Goal: Navigation & Orientation: Find specific page/section

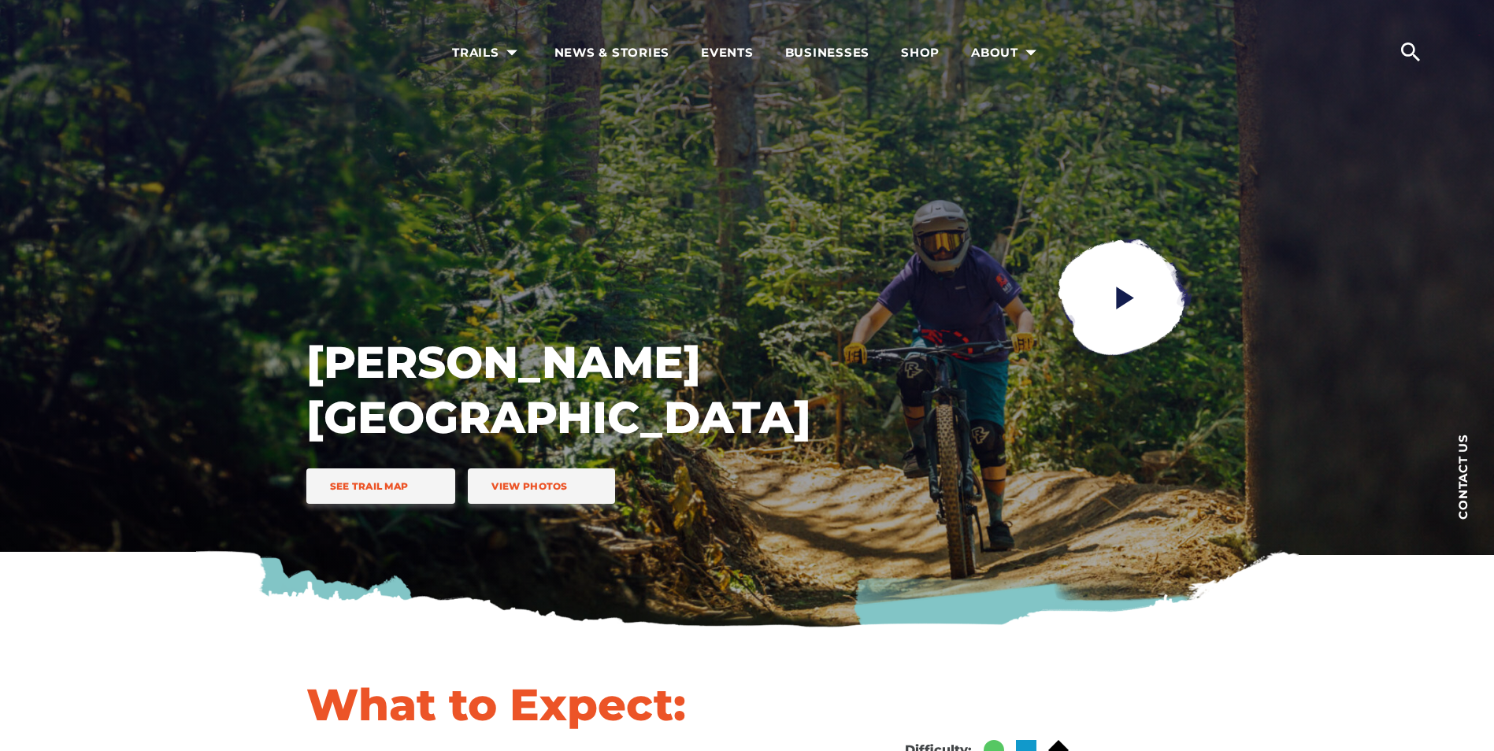
scroll to position [315, 0]
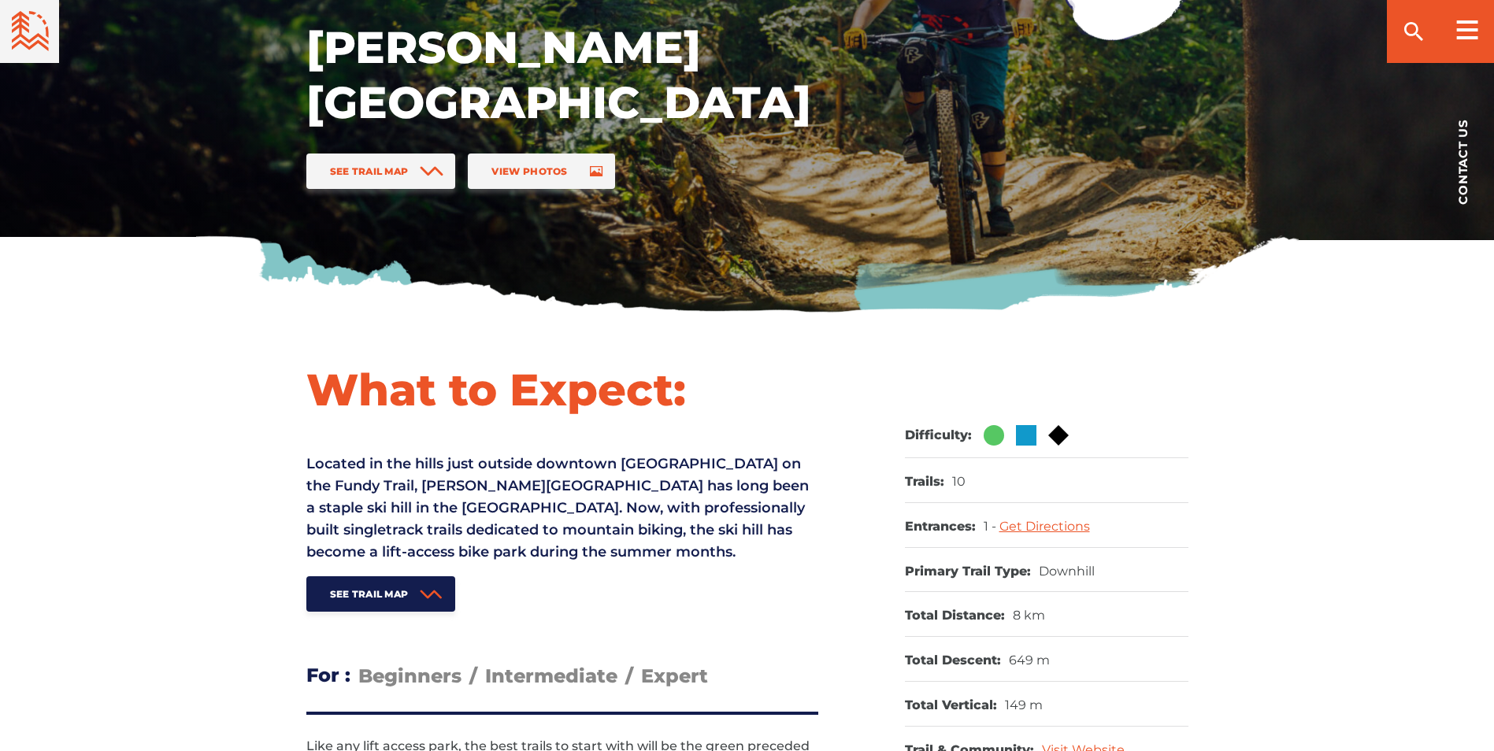
click at [461, 462] on p "Located in the hills just outside downtown [GEOGRAPHIC_DATA] on the Fundy Trail…" at bounding box center [562, 508] width 512 height 110
click at [461, 463] on p "Located in the hills just outside downtown [GEOGRAPHIC_DATA] on the Fundy Trail…" at bounding box center [562, 508] width 512 height 110
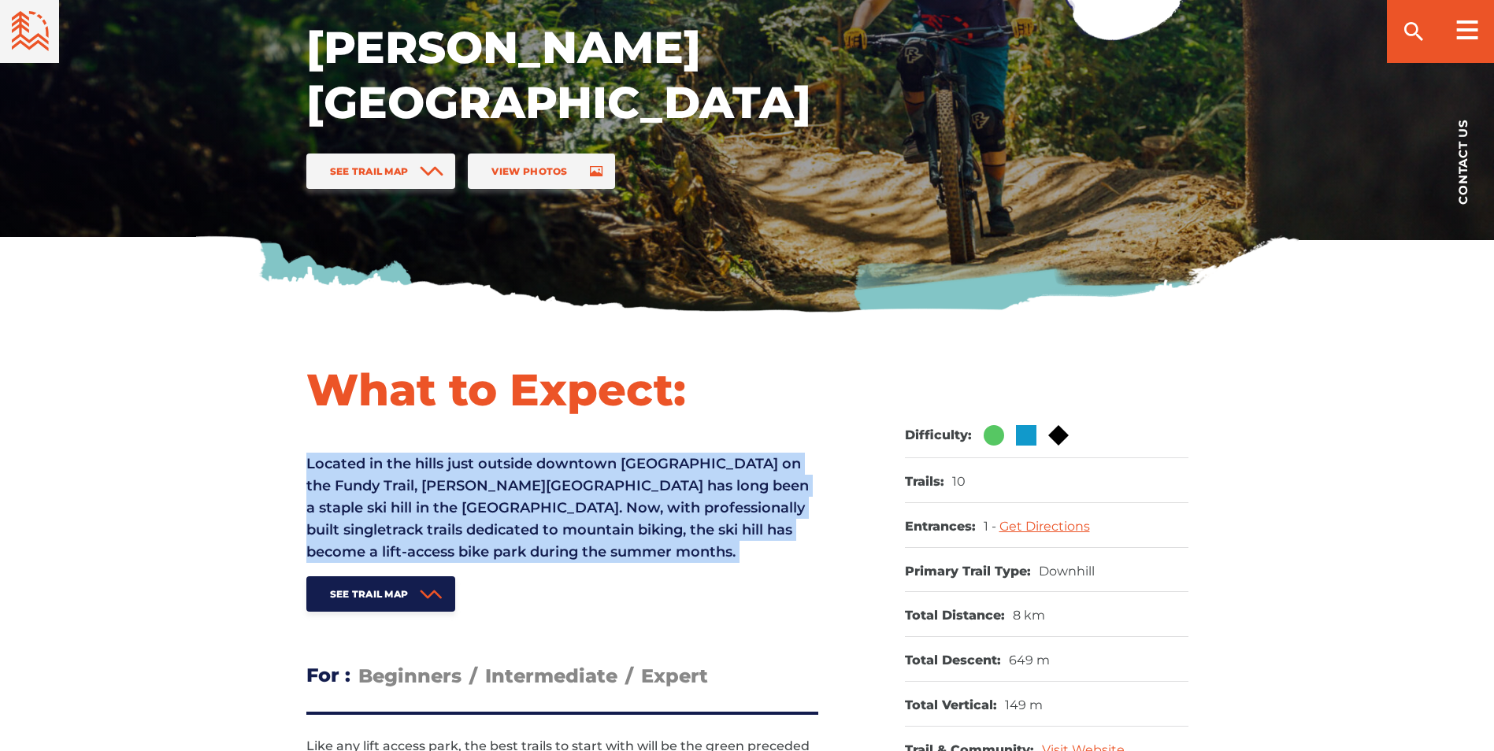
click at [461, 463] on p "Located in the hills just outside downtown [GEOGRAPHIC_DATA] on the Fundy Trail…" at bounding box center [562, 508] width 512 height 110
drag, startPoint x: 461, startPoint y: 463, endPoint x: 484, endPoint y: 484, distance: 31.2
click at [484, 484] on p "Located in the hills just outside downtown [GEOGRAPHIC_DATA] on the Fundy Trail…" at bounding box center [562, 508] width 512 height 110
click at [446, 477] on p "Located in the hills just outside downtown [GEOGRAPHIC_DATA] on the Fundy Trail…" at bounding box center [562, 508] width 512 height 110
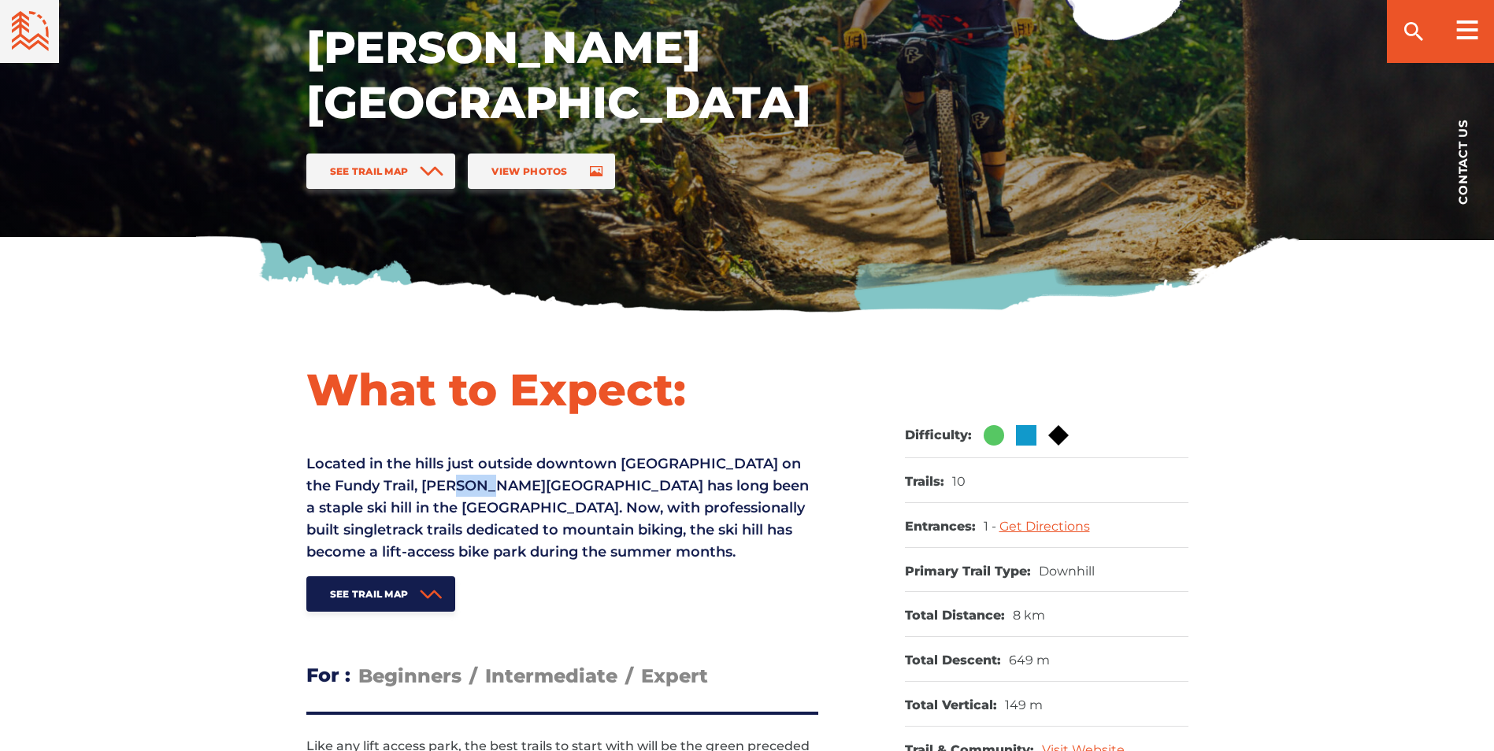
click at [446, 477] on p "Located in the hills just outside downtown [GEOGRAPHIC_DATA] on the Fundy Trail…" at bounding box center [562, 508] width 512 height 110
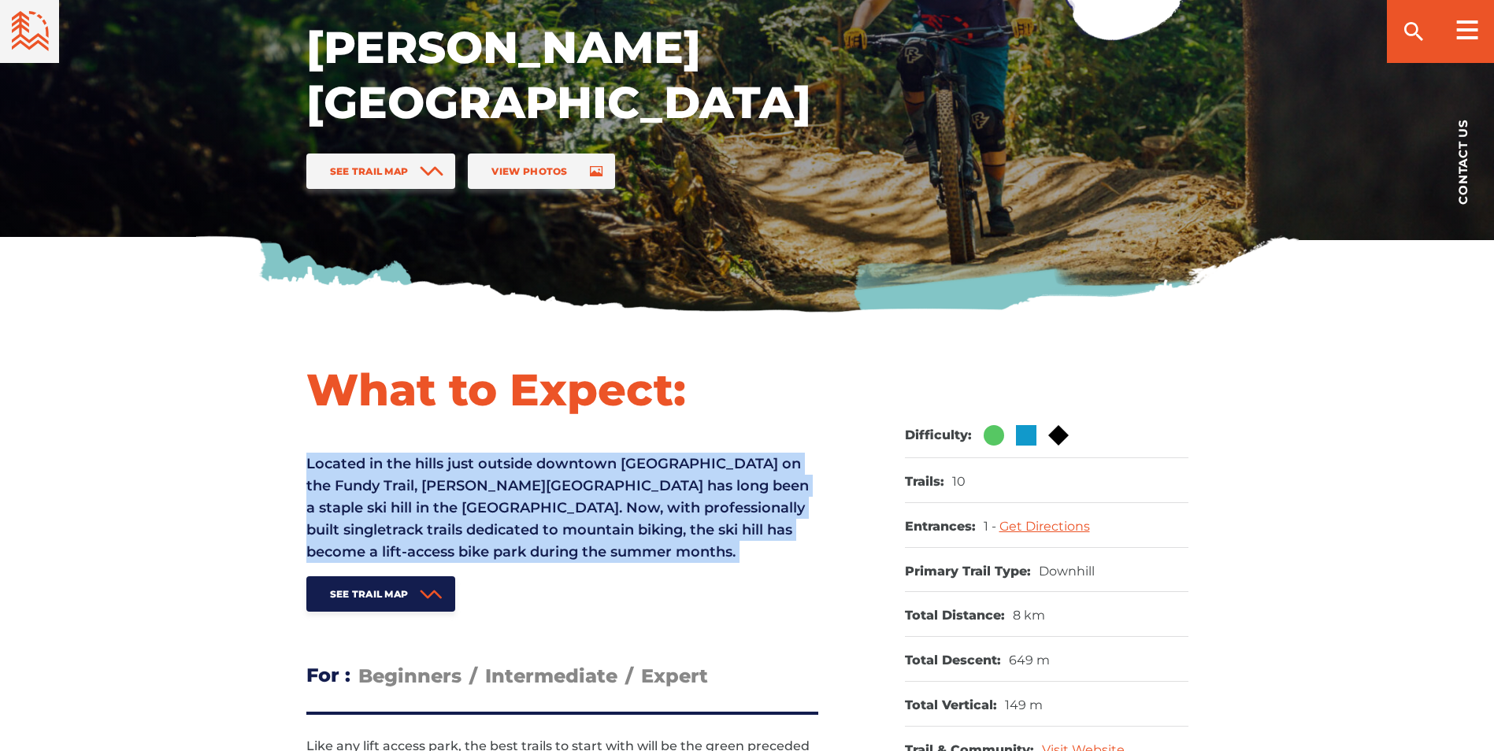
click at [446, 477] on p "Located in the hills just outside downtown [GEOGRAPHIC_DATA] on the Fundy Trail…" at bounding box center [562, 508] width 512 height 110
click at [449, 483] on p "Located in the hills just outside downtown [GEOGRAPHIC_DATA] on the Fundy Trail…" at bounding box center [562, 508] width 512 height 110
click at [519, 490] on p "Located in the hills just outside downtown [GEOGRAPHIC_DATA] on the Fundy Trail…" at bounding box center [562, 508] width 512 height 110
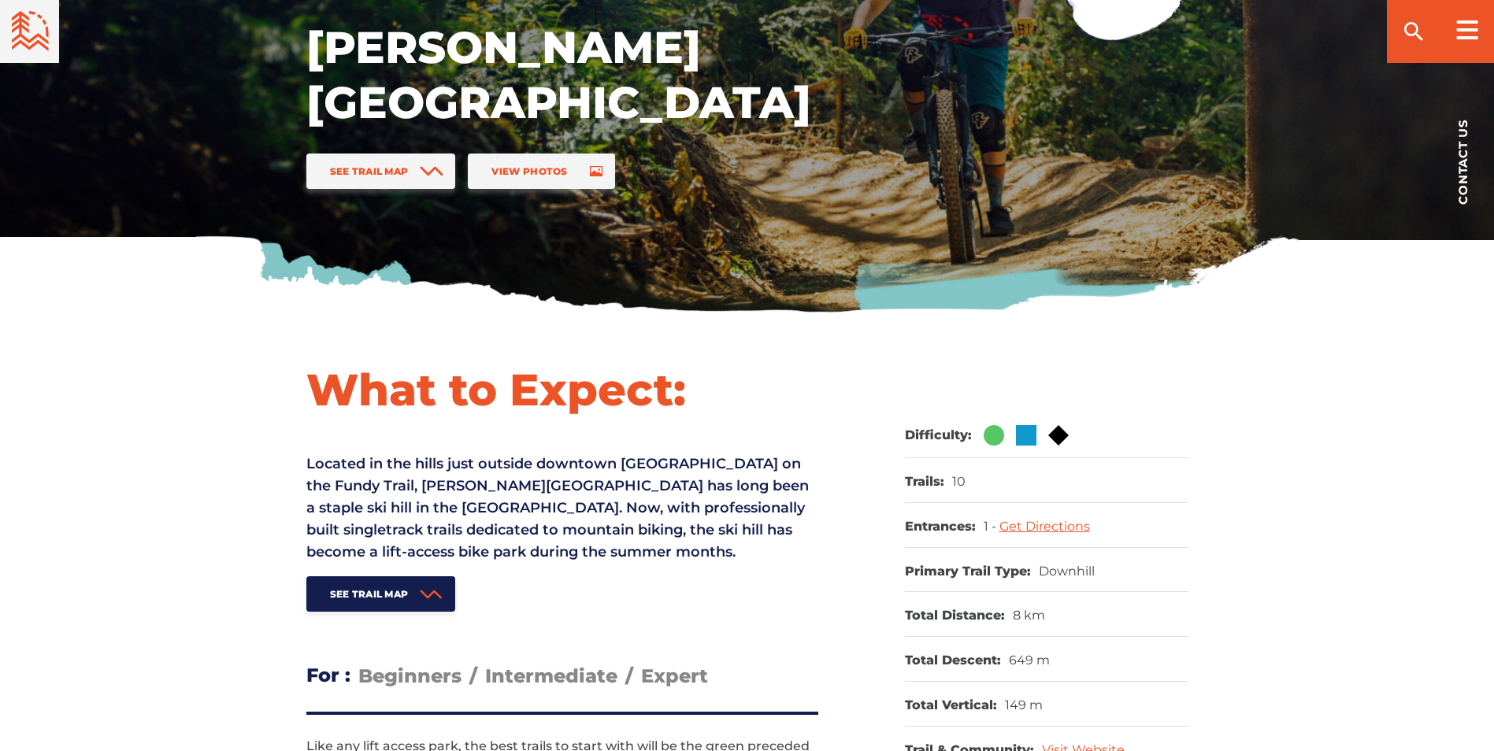
click at [527, 476] on p "Located in the hills just outside downtown [GEOGRAPHIC_DATA] on the Fundy Trail…" at bounding box center [562, 508] width 512 height 110
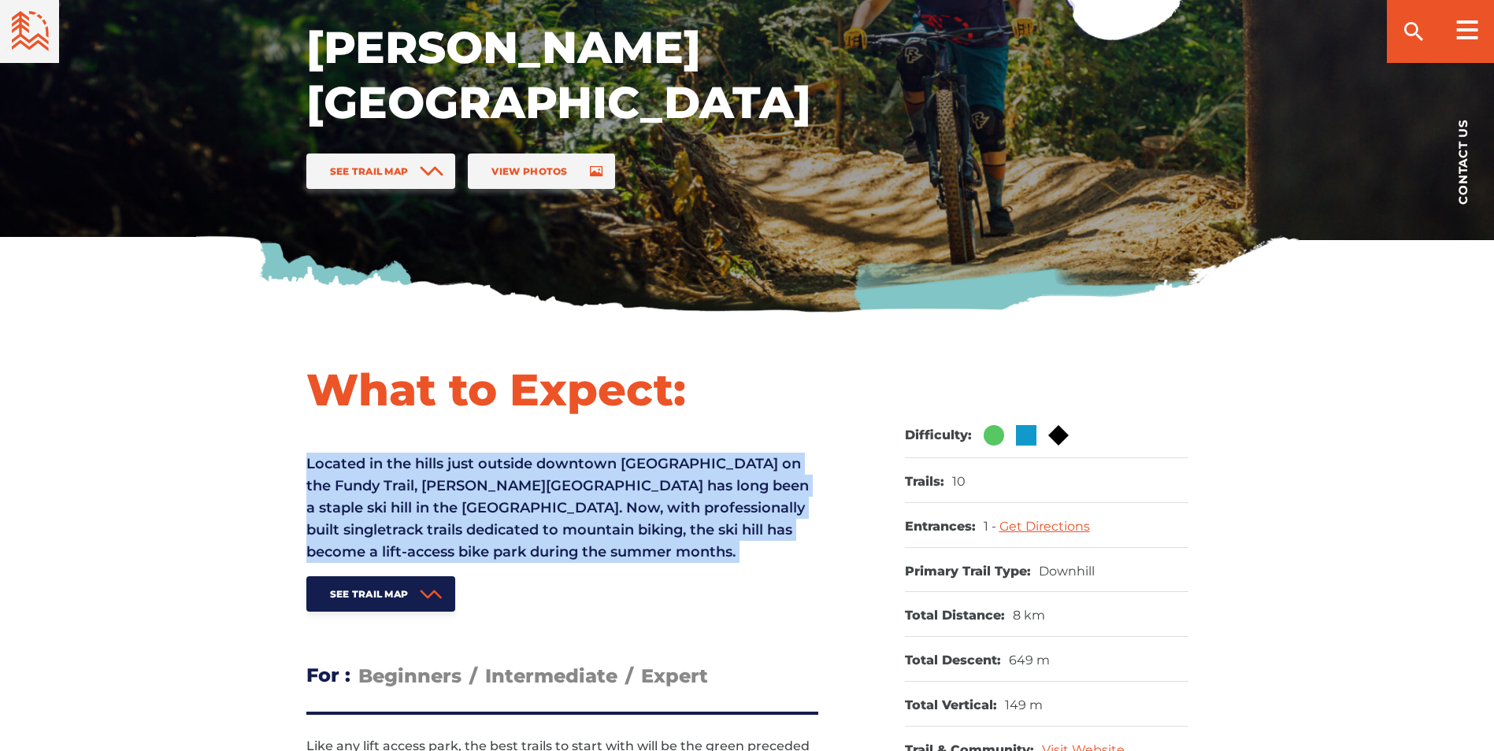
click at [528, 477] on p "Located in the hills just outside downtown [GEOGRAPHIC_DATA] on the Fundy Trail…" at bounding box center [562, 508] width 512 height 110
drag, startPoint x: 528, startPoint y: 477, endPoint x: 529, endPoint y: 489, distance: 11.8
click at [529, 489] on p "Located in the hills just outside downtown [GEOGRAPHIC_DATA] on the Fundy Trail…" at bounding box center [562, 508] width 512 height 110
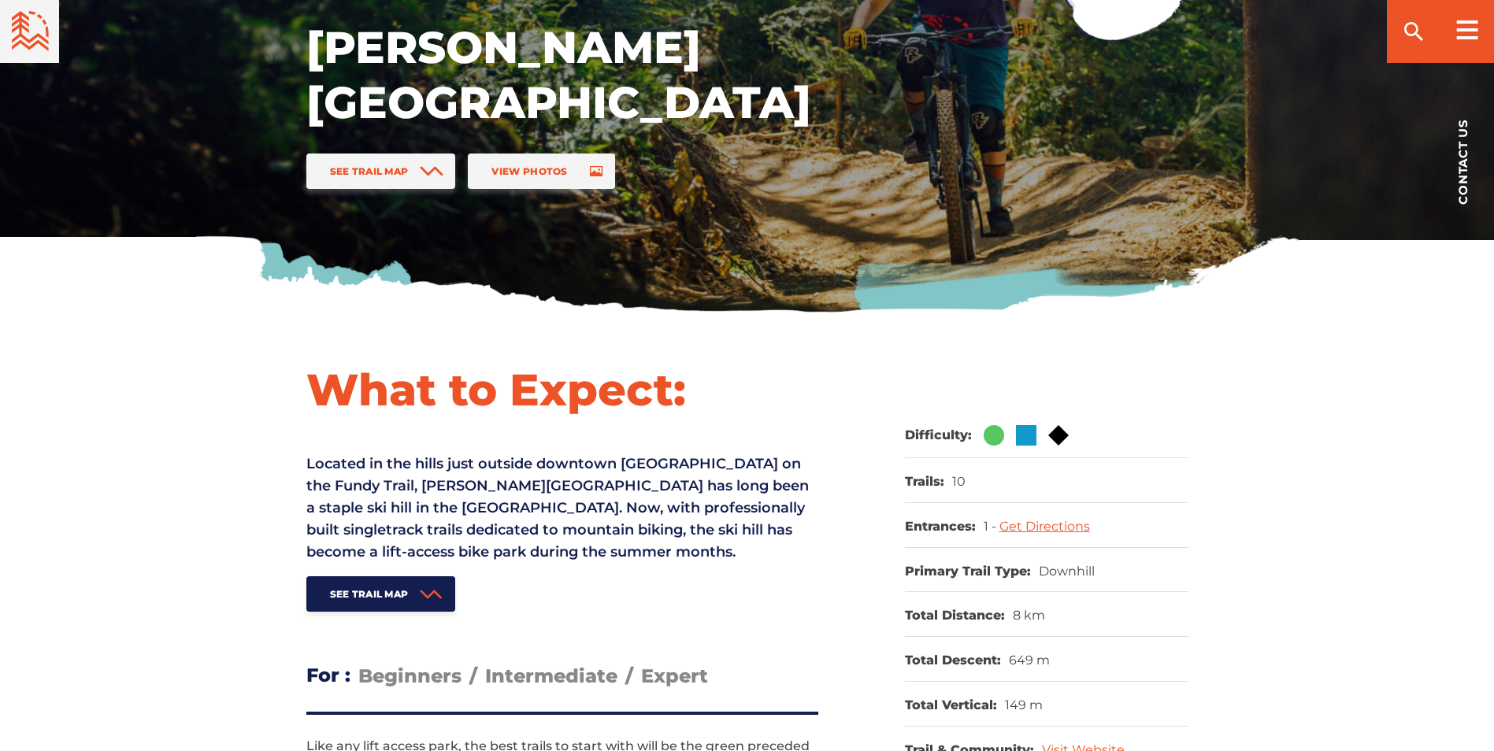
click at [517, 501] on p "Located in the hills just outside downtown [GEOGRAPHIC_DATA] on the Fundy Trail…" at bounding box center [562, 508] width 512 height 110
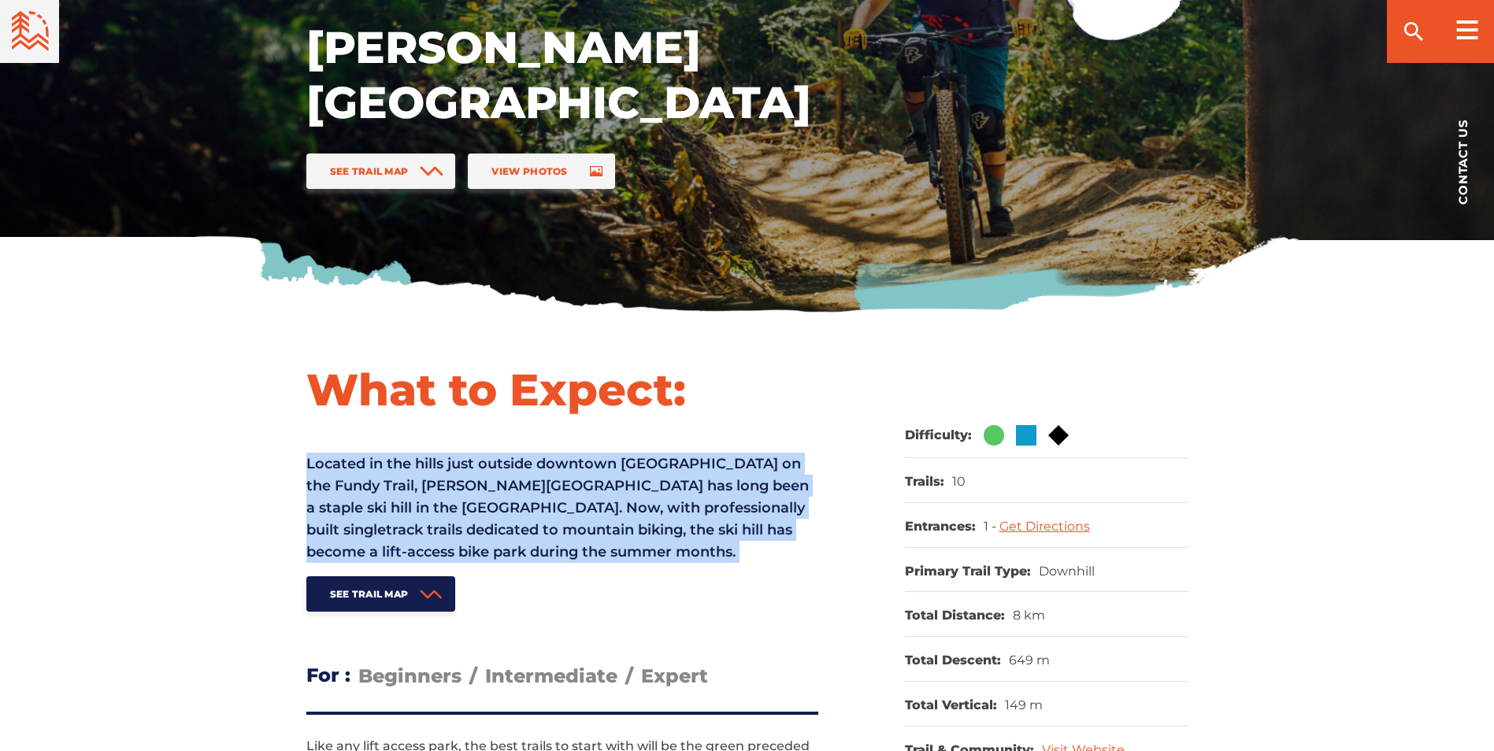
click at [517, 501] on p "Located in the hills just outside downtown [GEOGRAPHIC_DATA] on the Fundy Trail…" at bounding box center [562, 508] width 512 height 110
drag, startPoint x: 517, startPoint y: 501, endPoint x: 509, endPoint y: 505, distance: 8.1
click at [514, 507] on p "Located in the hills just outside downtown [GEOGRAPHIC_DATA] on the Fundy Trail…" at bounding box center [562, 508] width 512 height 110
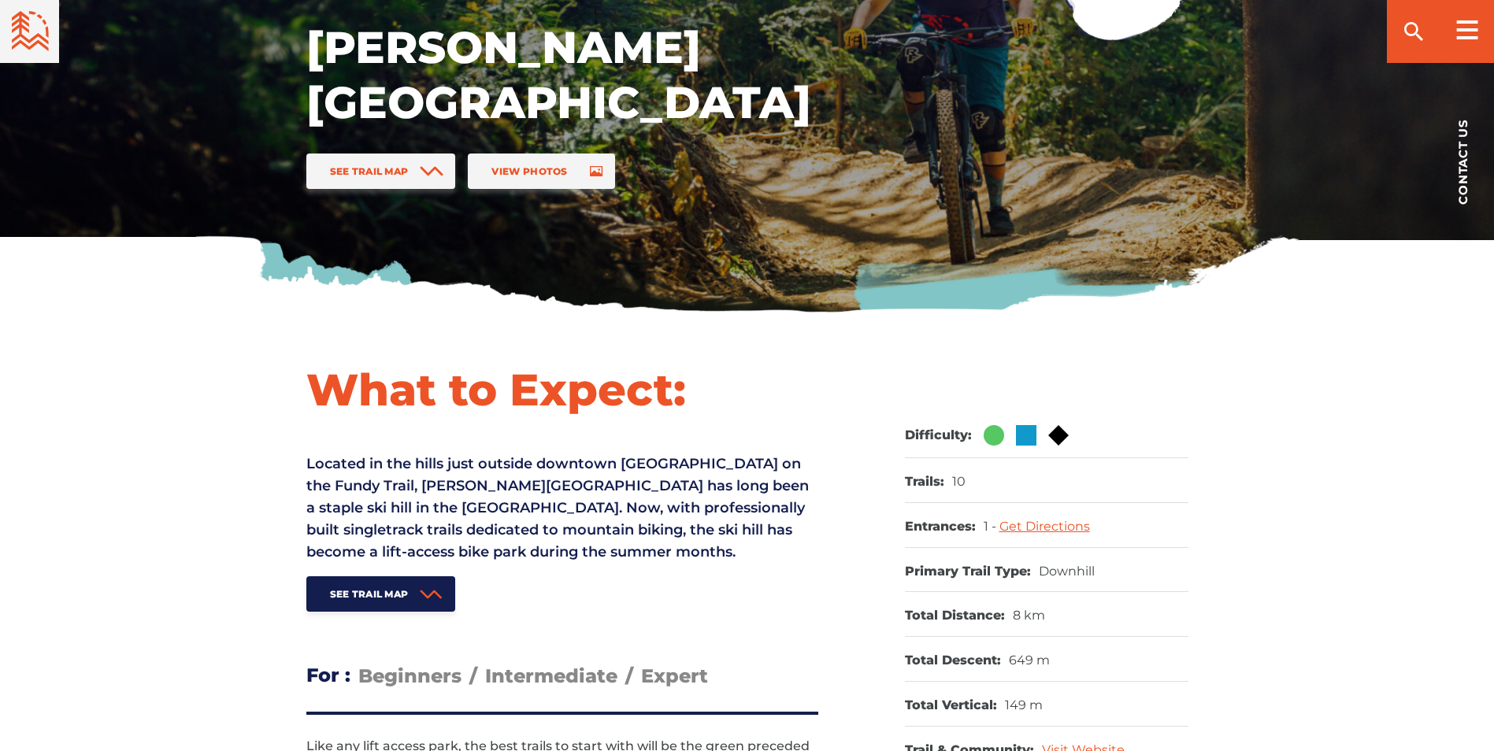
click at [481, 501] on p "Located in the hills just outside downtown [GEOGRAPHIC_DATA] on the Fundy Trail…" at bounding box center [562, 508] width 512 height 110
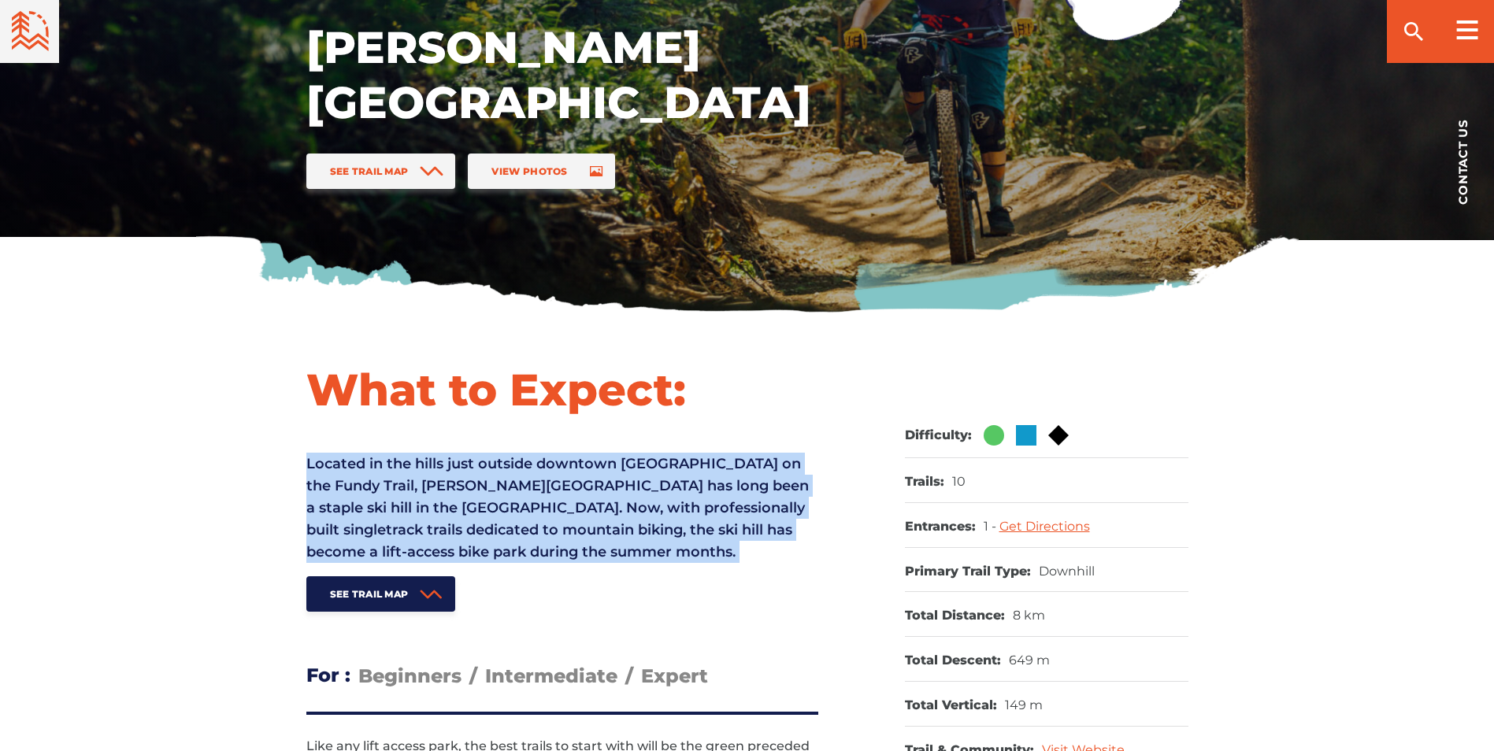
click at [481, 501] on p "Located in the hills just outside downtown [GEOGRAPHIC_DATA] on the Fundy Trail…" at bounding box center [562, 508] width 512 height 110
drag, startPoint x: 481, startPoint y: 501, endPoint x: 489, endPoint y: 515, distance: 16.2
click at [489, 515] on p "Located in the hills just outside downtown [GEOGRAPHIC_DATA] on the Fundy Trail…" at bounding box center [562, 508] width 512 height 110
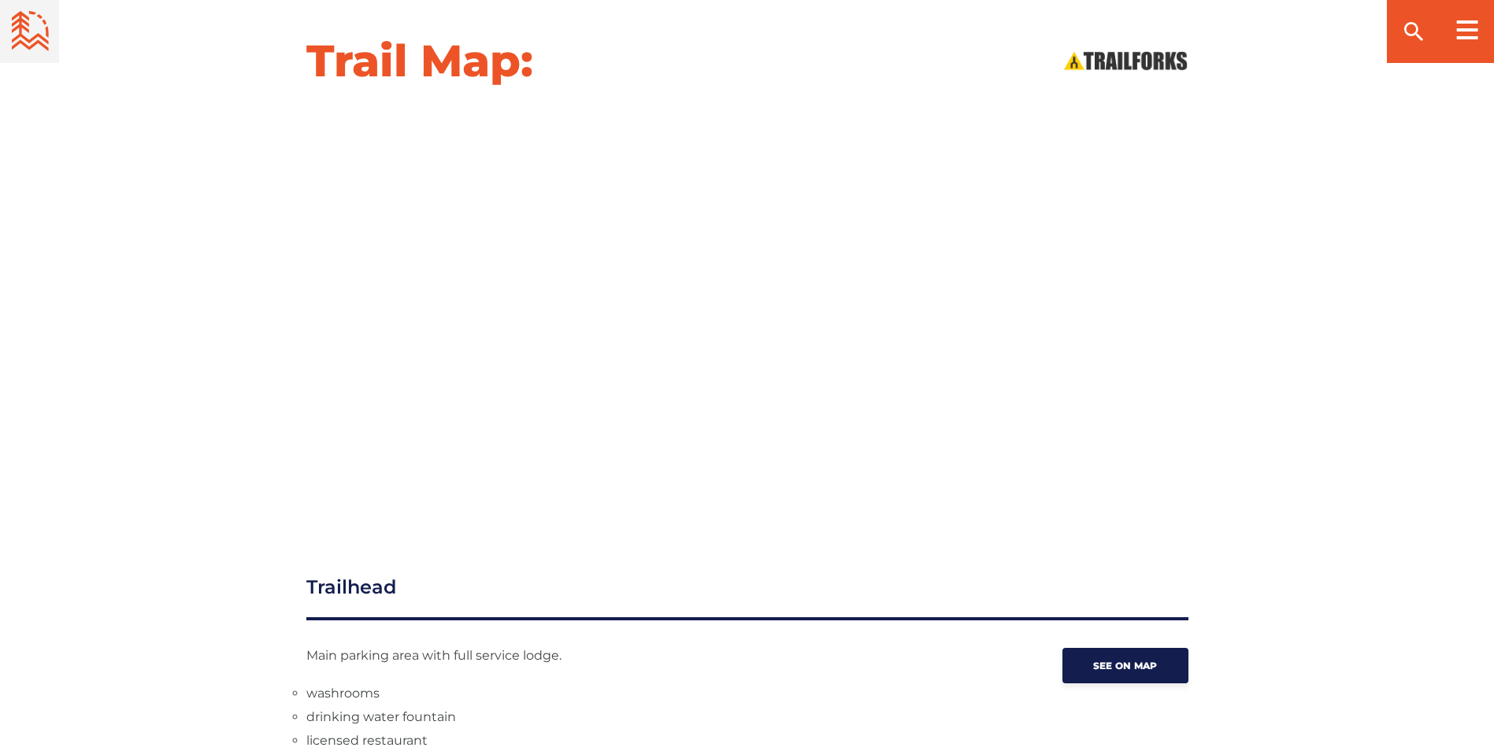
scroll to position [1654, 0]
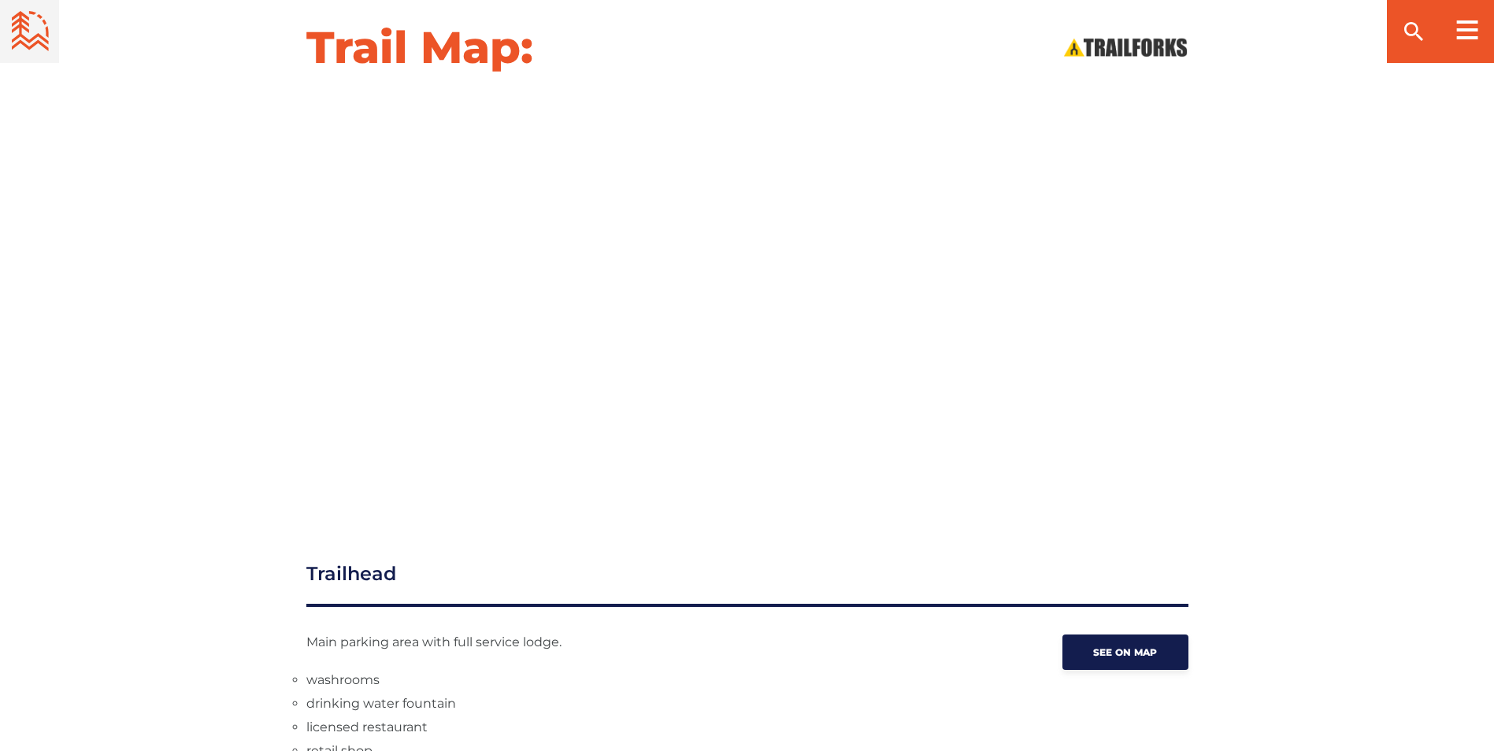
click at [1371, 470] on div "Trail Map:" at bounding box center [747, 258] width 1494 height 477
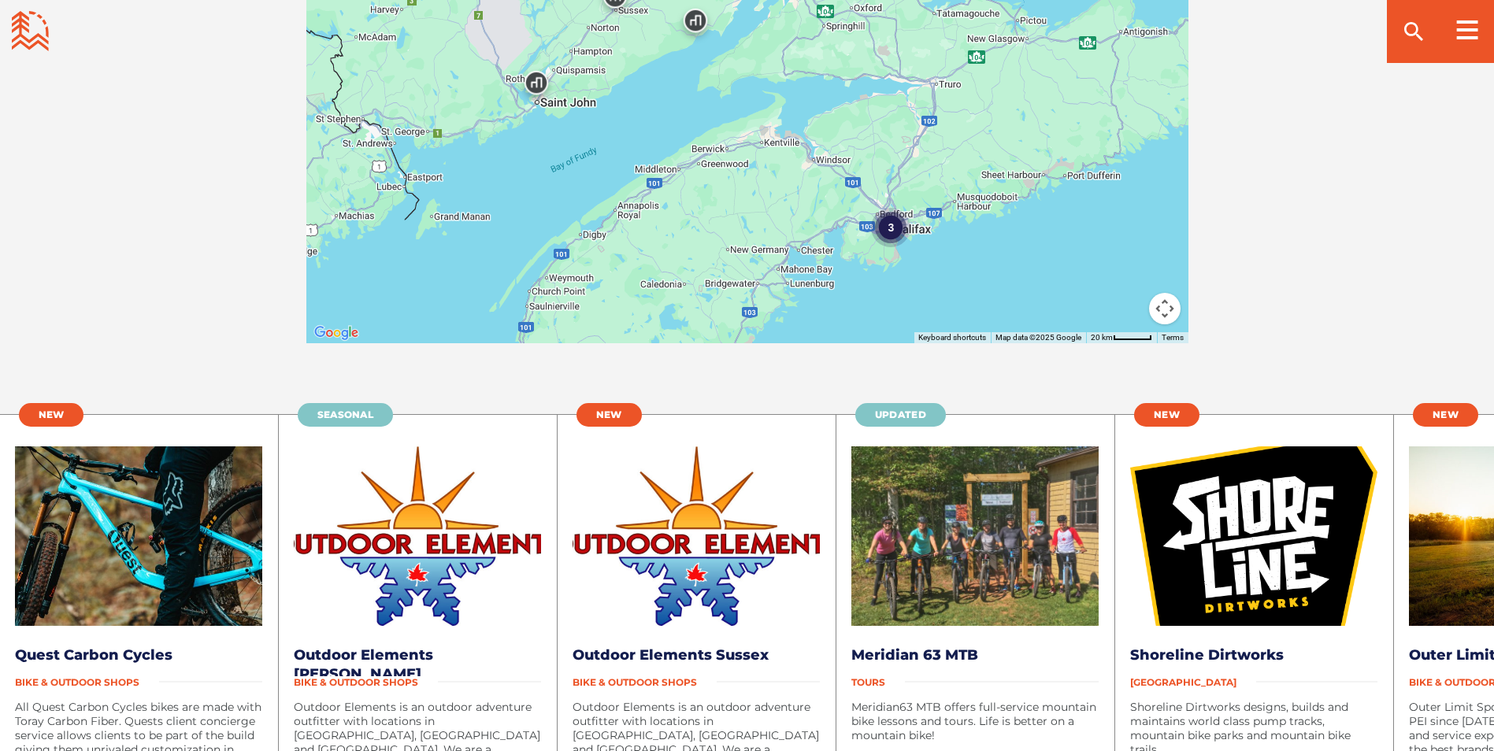
scroll to position [2598, 0]
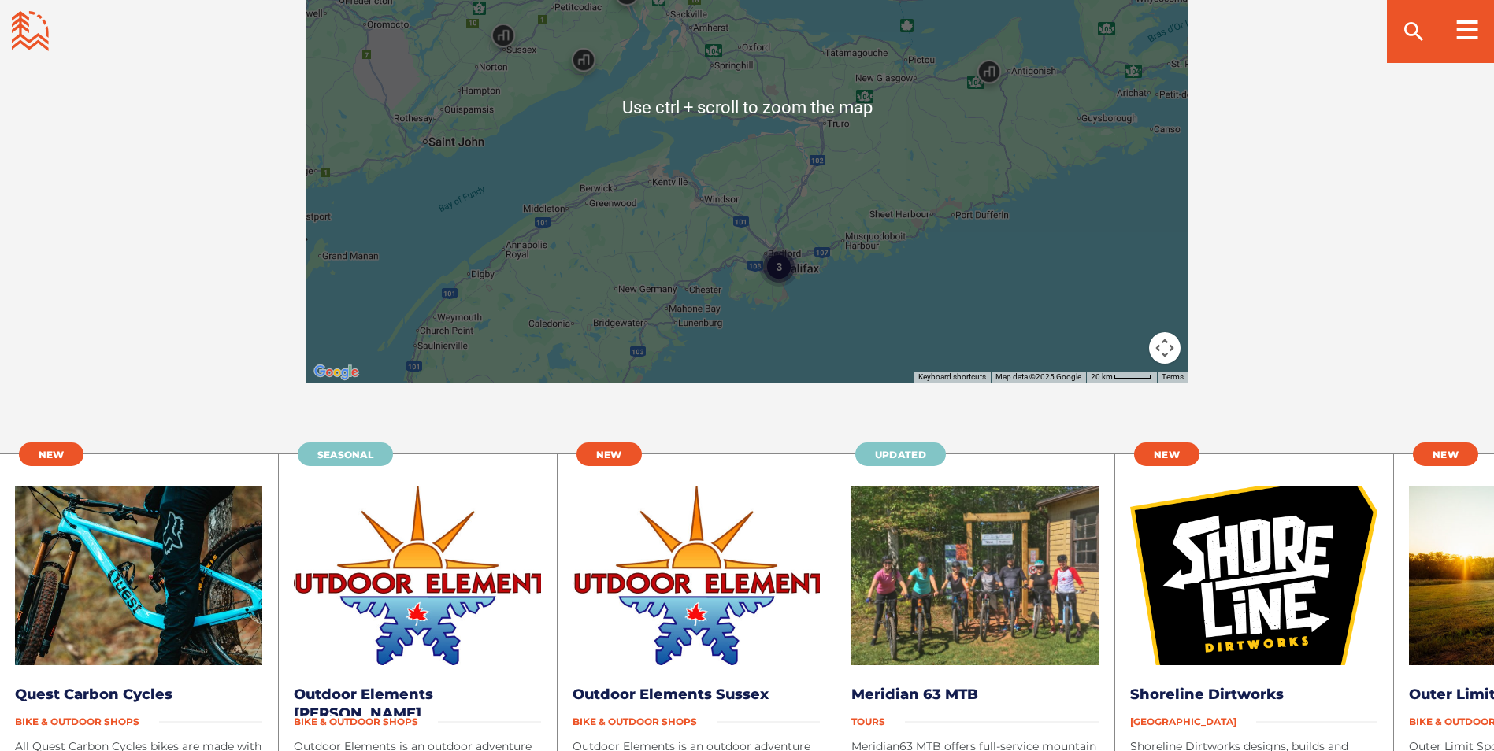
scroll to position [3543, 0]
